Goal: Leave review/rating

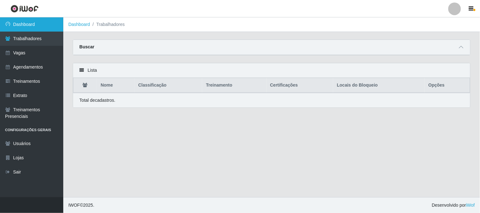
click at [30, 24] on link "Dashboard" at bounding box center [31, 24] width 63 height 14
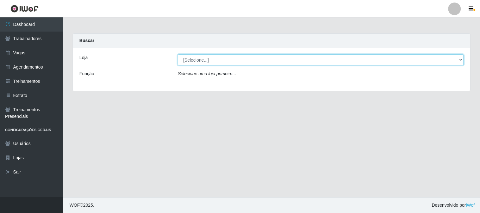
click at [186, 56] on select "[Selecione...] Sapore D'[GEOGRAPHIC_DATA]" at bounding box center [321, 59] width 286 height 11
select select "266"
click at [178, 54] on select "[Selecione...] Sapore D'[GEOGRAPHIC_DATA]" at bounding box center [321, 59] width 286 height 11
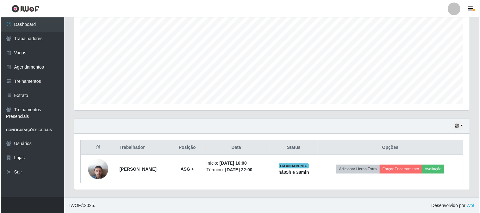
scroll to position [131, 395]
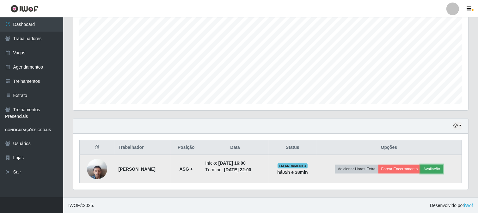
click at [442, 168] on button "Avaliação" at bounding box center [432, 169] width 22 height 9
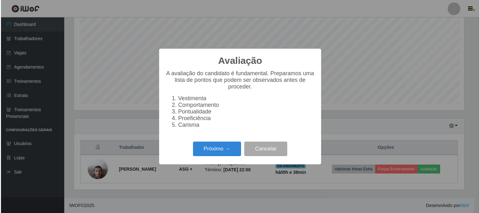
scroll to position [131, 391]
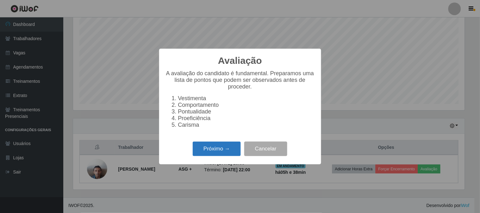
click at [214, 151] on button "Próximo →" at bounding box center [217, 149] width 48 height 15
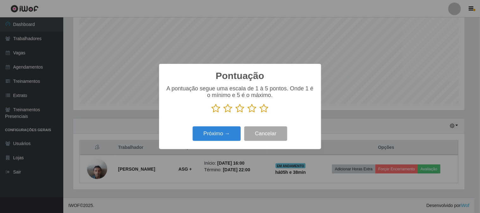
scroll to position [316234, 315974]
click at [262, 110] on icon at bounding box center [264, 108] width 9 height 9
click at [260, 113] on input "radio" at bounding box center [260, 113] width 0 height 0
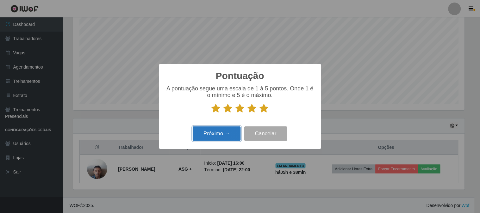
click at [228, 134] on button "Próximo →" at bounding box center [217, 134] width 48 height 15
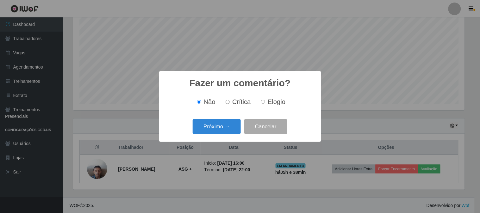
drag, startPoint x: 267, startPoint y: 103, endPoint x: 245, endPoint y: 117, distance: 25.5
click at [266, 103] on label "Elogio" at bounding box center [271, 101] width 27 height 7
click at [265, 103] on input "Elogio" at bounding box center [263, 102] width 4 height 4
radio input "true"
click at [228, 128] on button "Próximo →" at bounding box center [217, 126] width 48 height 15
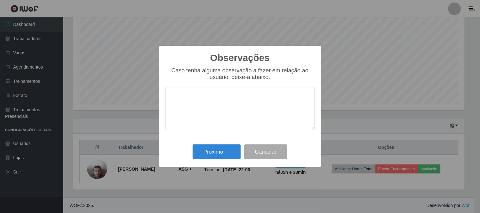
click at [222, 108] on textarea at bounding box center [239, 108] width 149 height 43
drag, startPoint x: 225, startPoint y: 99, endPoint x: 206, endPoint y: 99, distance: 19.6
click at [204, 99] on textarea "Chegou no horario, bem prestativo nas funções" at bounding box center [239, 108] width 149 height 43
type textarea "Chegou no horário, bem prestativo nas funções"
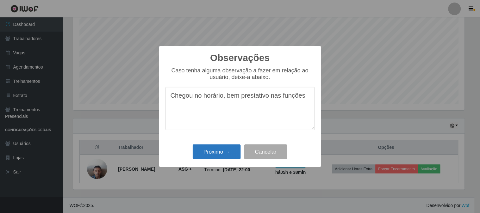
click at [226, 160] on div "Próximo → Cancelar" at bounding box center [239, 152] width 149 height 18
click at [226, 157] on button "Próximo →" at bounding box center [217, 152] width 48 height 15
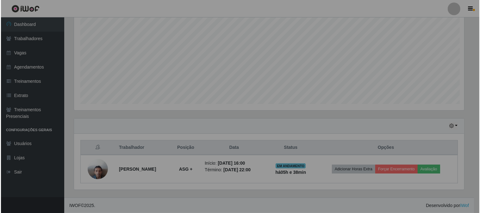
scroll to position [131, 395]
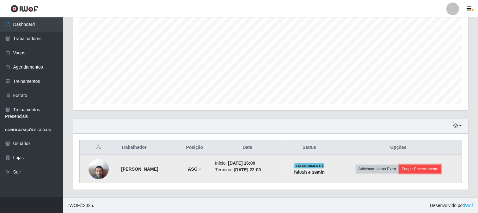
click at [423, 167] on button "Forçar Encerramento" at bounding box center [420, 169] width 42 height 9
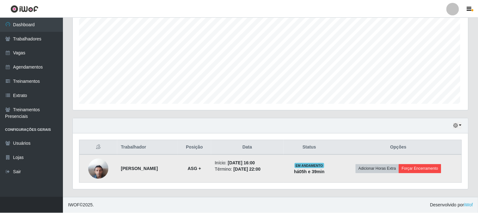
scroll to position [131, 391]
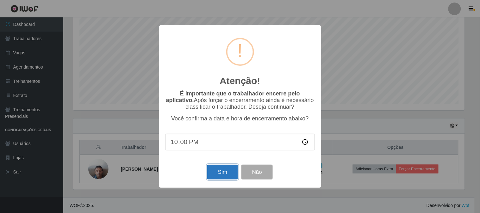
click at [225, 176] on button "Sim" at bounding box center [222, 172] width 31 height 15
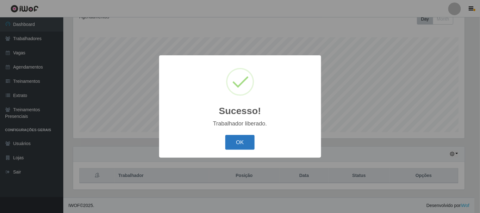
click at [241, 141] on button "OK" at bounding box center [239, 142] width 29 height 15
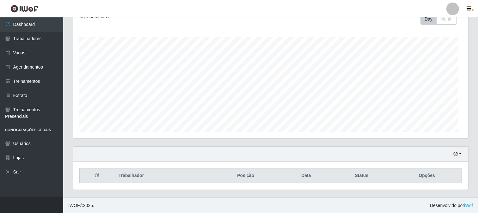
scroll to position [131, 395]
click at [459, 153] on button "button" at bounding box center [457, 154] width 9 height 7
click at [423, 105] on button "1 dia" at bounding box center [437, 103] width 50 height 13
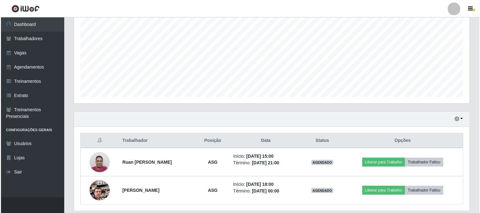
scroll to position [151, 0]
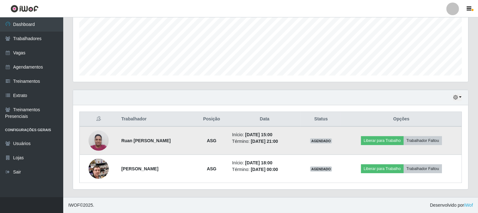
click at [105, 145] on img at bounding box center [99, 140] width 20 height 27
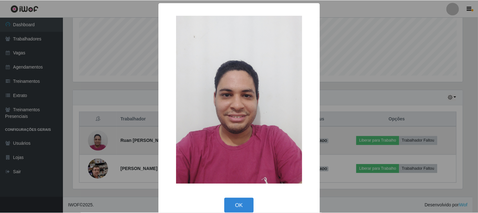
scroll to position [131, 391]
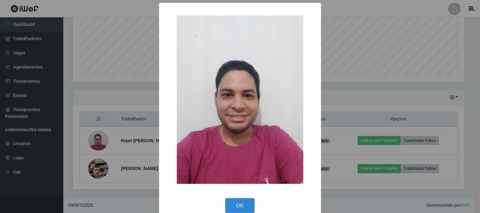
click at [376, 78] on div "× OK Cancel" at bounding box center [240, 106] width 480 height 213
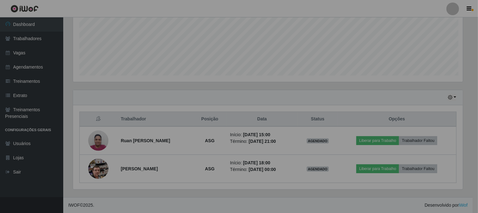
scroll to position [131, 395]
